Goal: Task Accomplishment & Management: Use online tool/utility

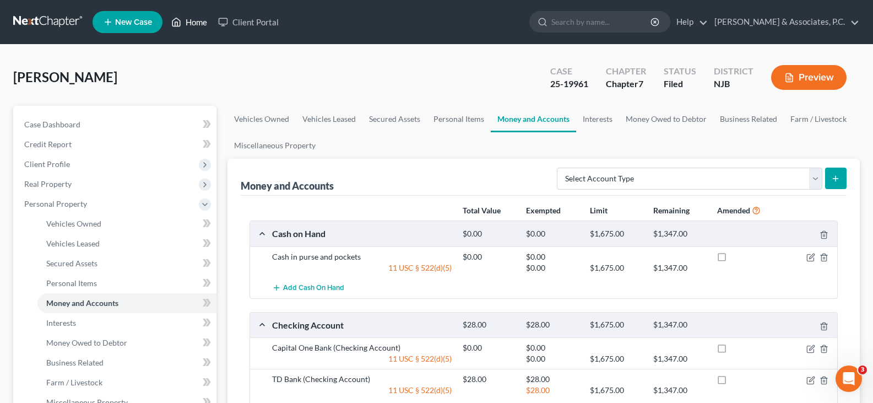
click at [194, 23] on link "Home" at bounding box center [189, 22] width 47 height 20
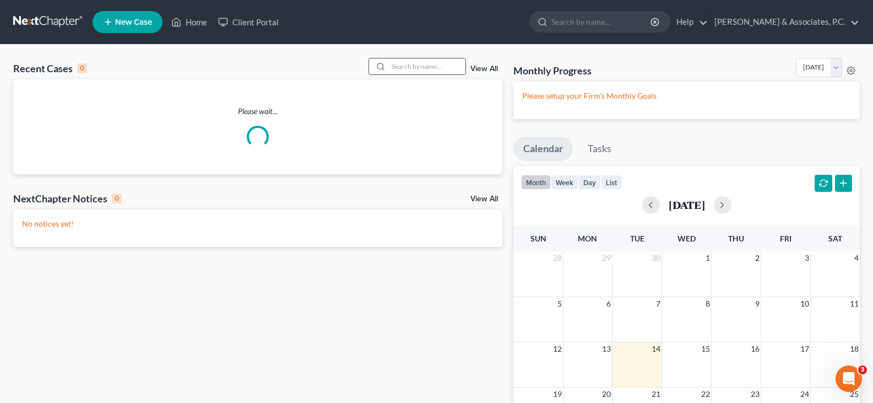
click at [450, 66] on input "search" at bounding box center [426, 66] width 77 height 16
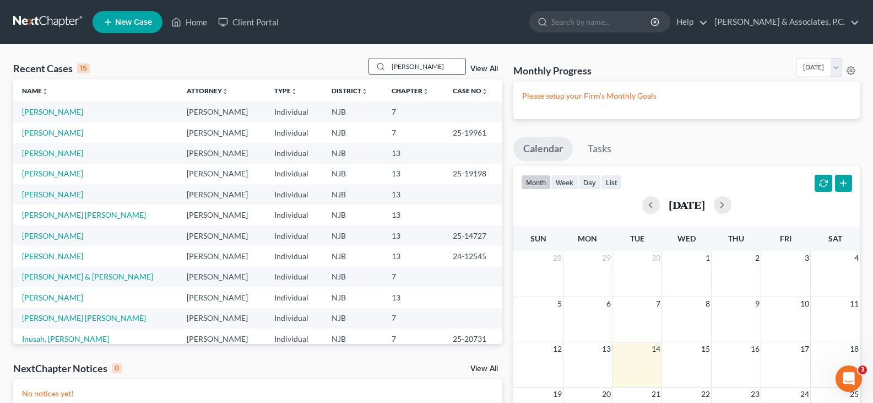
type input "[PERSON_NAME]"
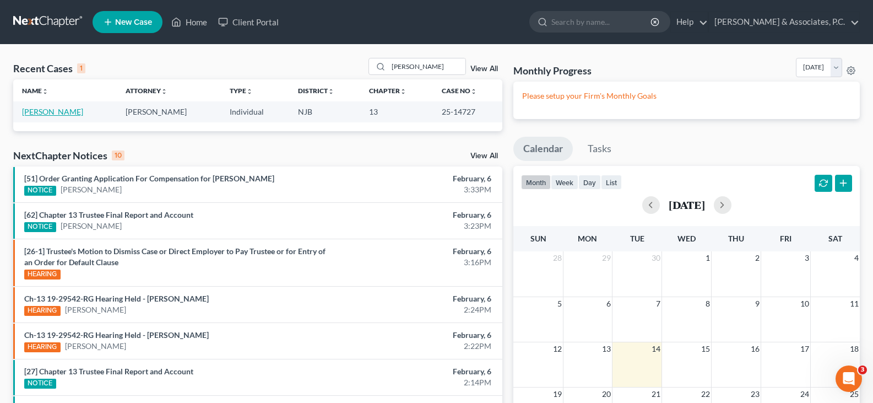
click at [42, 115] on link "[PERSON_NAME]" at bounding box center [52, 111] width 61 height 9
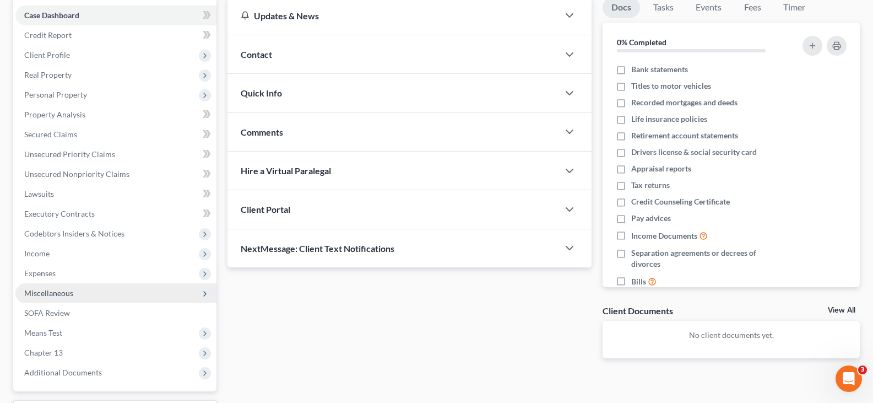
scroll to position [110, 0]
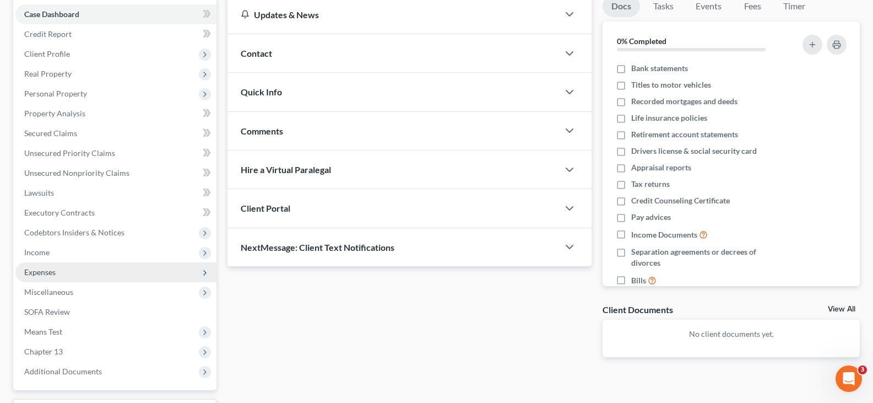
click at [42, 272] on span "Expenses" at bounding box center [39, 271] width 31 height 9
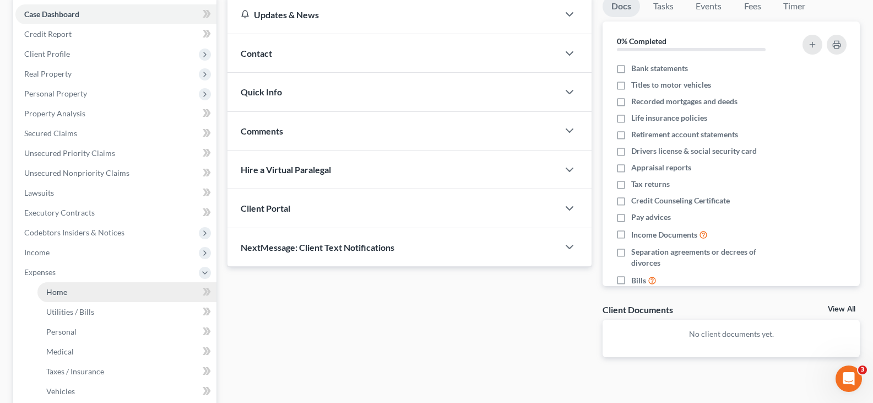
click at [61, 289] on span "Home" at bounding box center [56, 291] width 21 height 9
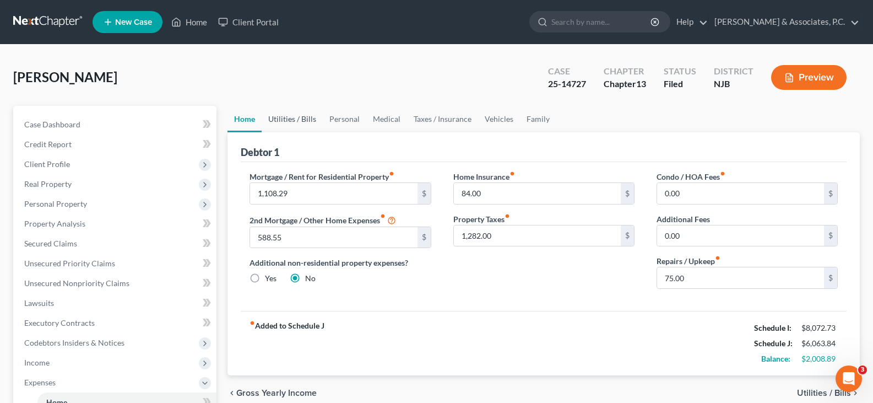
click at [291, 118] on link "Utilities / Bills" at bounding box center [292, 119] width 61 height 26
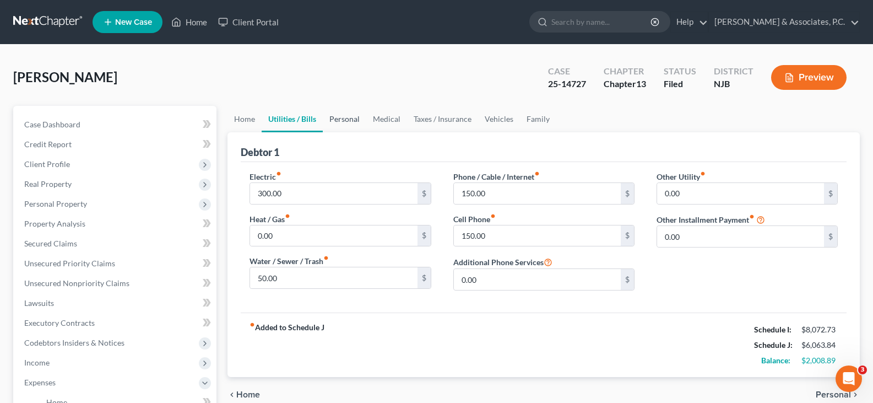
click at [339, 120] on link "Personal" at bounding box center [345, 119] width 44 height 26
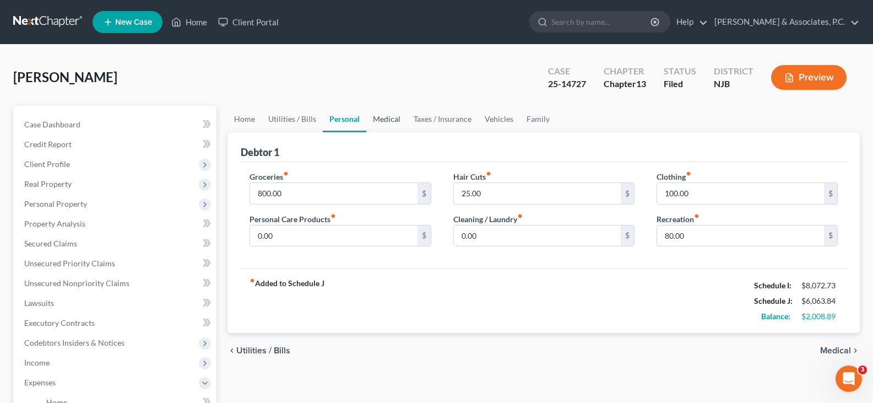
click at [385, 119] on link "Medical" at bounding box center [386, 119] width 41 height 26
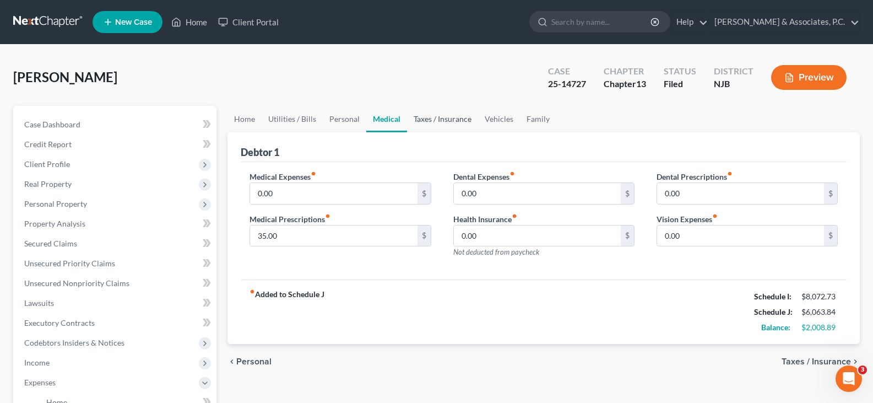
click at [430, 120] on link "Taxes / Insurance" at bounding box center [442, 119] width 71 height 26
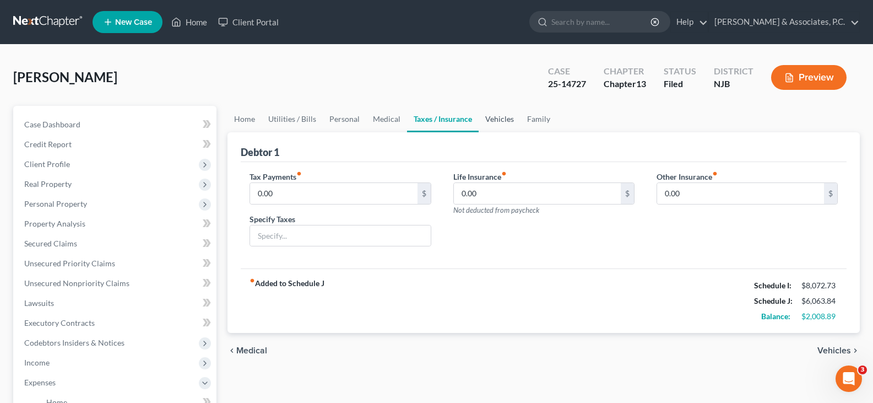
click at [496, 121] on link "Vehicles" at bounding box center [500, 119] width 42 height 26
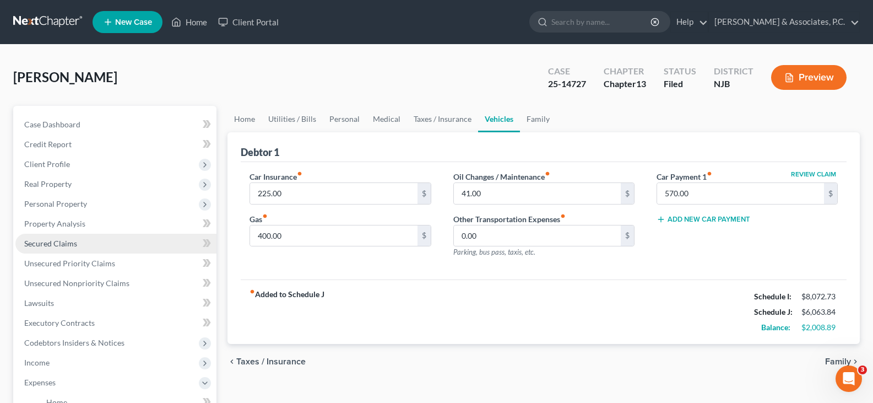
click at [56, 245] on span "Secured Claims" at bounding box center [50, 243] width 53 height 9
